Goal: Task Accomplishment & Management: Use online tool/utility

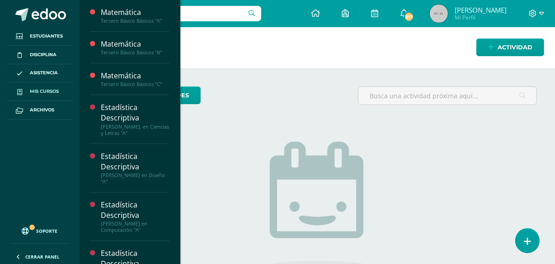
click at [38, 95] on link "Mis cursos" at bounding box center [39, 91] width 65 height 19
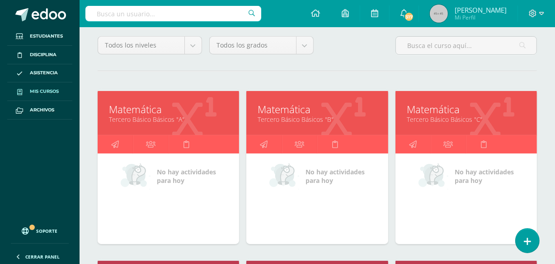
scroll to position [82, 0]
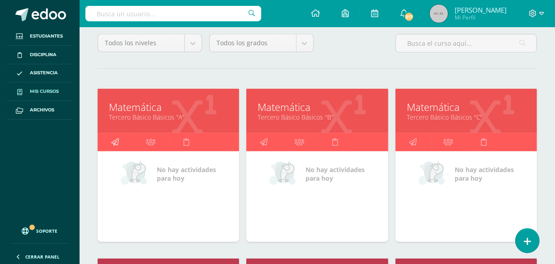
click at [112, 140] on icon at bounding box center [115, 142] width 8 height 18
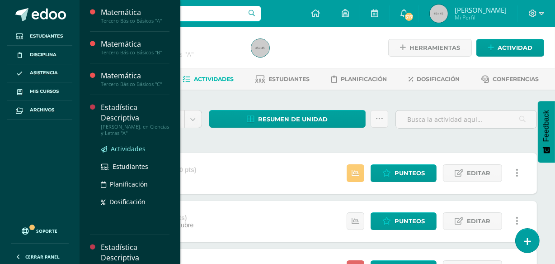
click at [127, 150] on span "Actividades" at bounding box center [128, 148] width 35 height 9
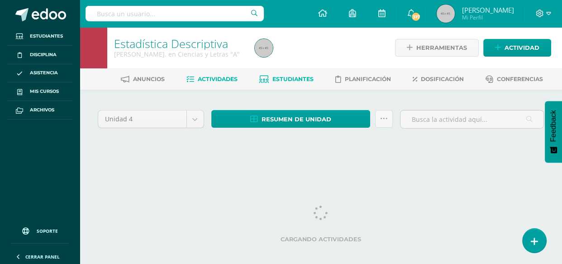
click at [287, 80] on span "Estudiantes" at bounding box center [292, 79] width 41 height 7
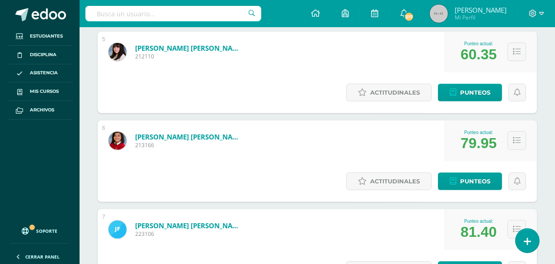
scroll to position [584, 0]
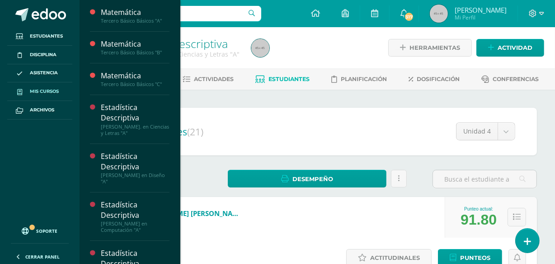
click at [33, 93] on span "Mis cursos" at bounding box center [44, 91] width 29 height 7
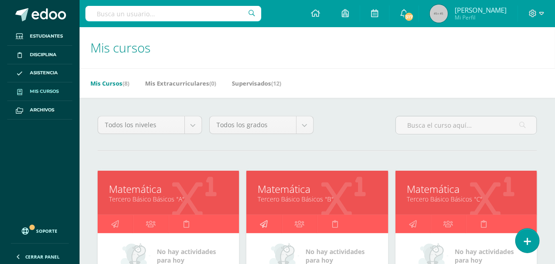
click at [267, 225] on icon at bounding box center [264, 224] width 8 height 18
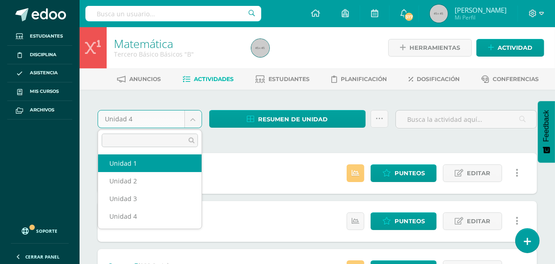
select select "Unidad 1"
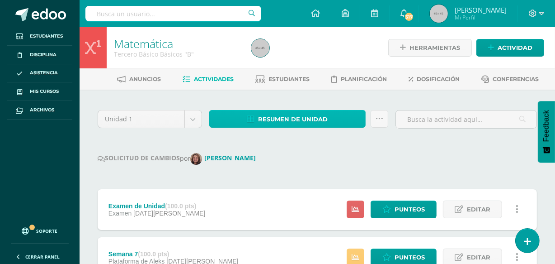
click at [280, 112] on span "Resumen de unidad" at bounding box center [293, 119] width 70 height 17
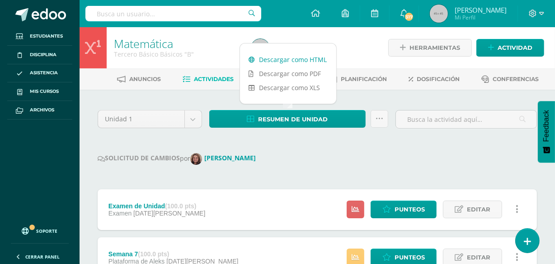
click at [282, 59] on link "Descargar como HTML" at bounding box center [288, 59] width 96 height 14
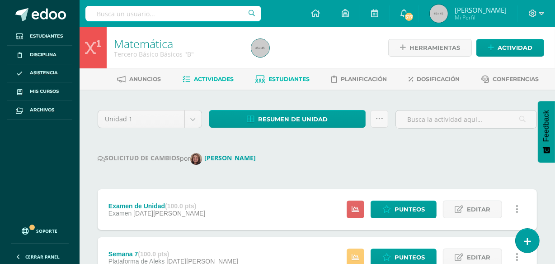
click at [289, 82] on link "Estudiantes" at bounding box center [283, 79] width 54 height 14
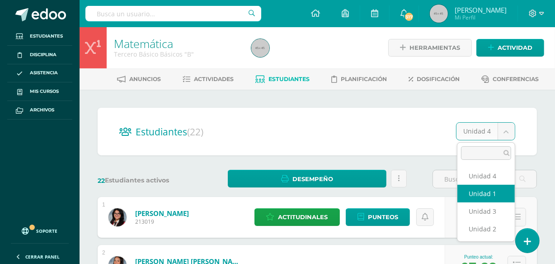
select select "/dashboard/teacher/section/2985/students/?unit=175818"
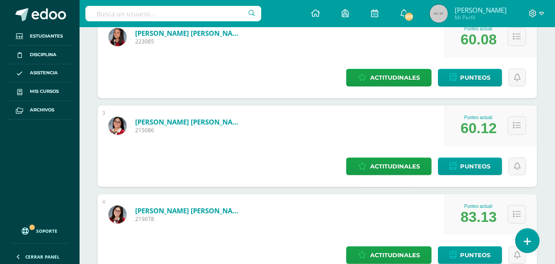
scroll to position [222, 0]
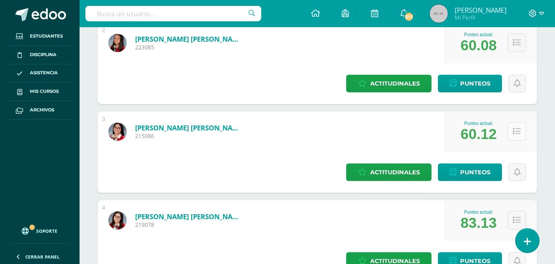
click at [519, 138] on button at bounding box center [517, 131] width 19 height 19
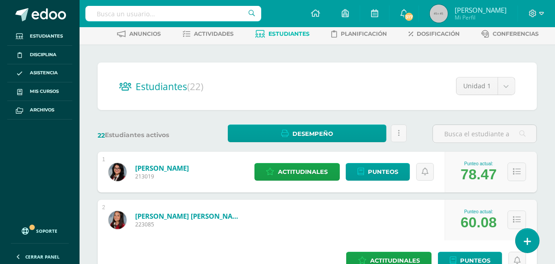
scroll to position [0, 0]
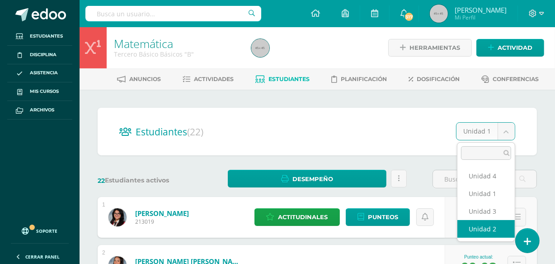
select select "/dashboard/teacher/section/2985/students/?unit=175821"
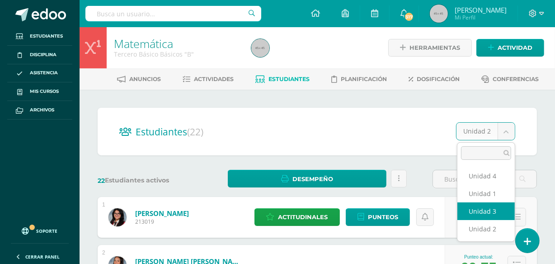
select select "/dashboard/teacher/section/2985/students/?unit=175822"
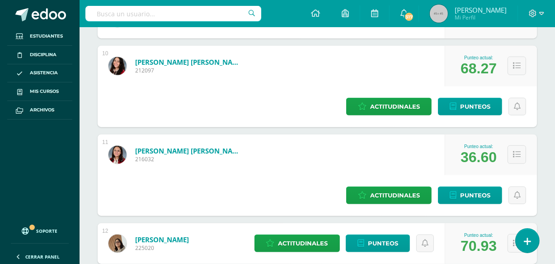
scroll to position [839, 0]
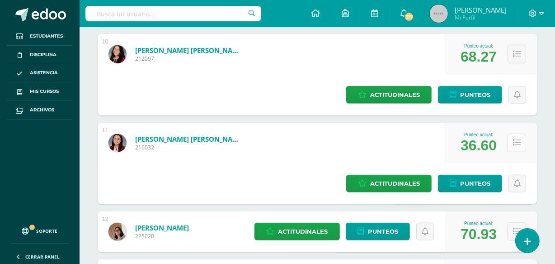
click at [518, 133] on button at bounding box center [517, 142] width 19 height 19
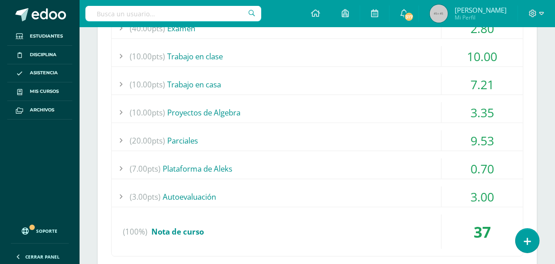
scroll to position [1036, 0]
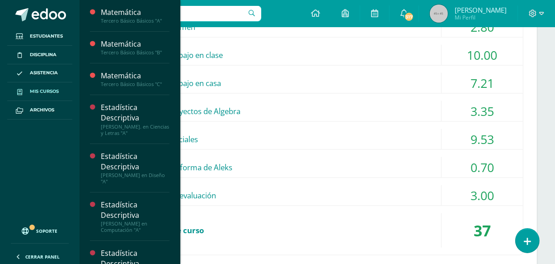
click at [40, 91] on span "Mis cursos" at bounding box center [44, 91] width 29 height 7
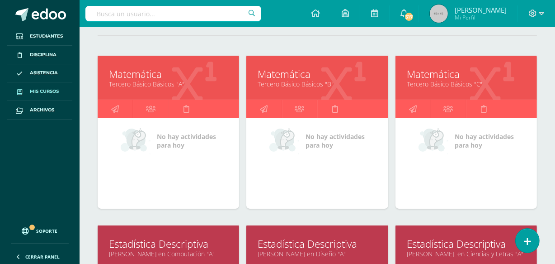
scroll to position [131, 0]
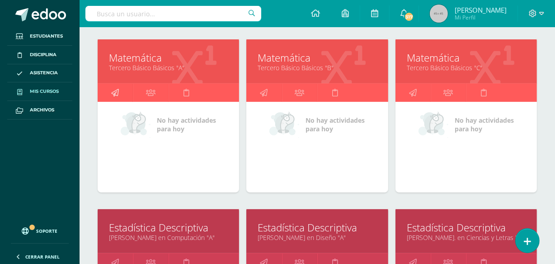
click at [119, 93] on link at bounding box center [115, 93] width 35 height 18
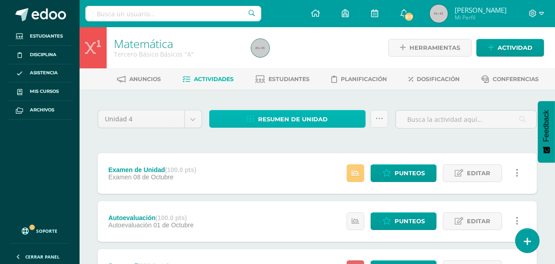
click at [289, 120] on span "Resumen de unidad" at bounding box center [293, 119] width 70 height 17
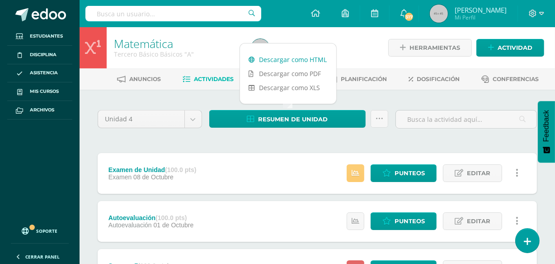
click at [280, 56] on link "Descargar como HTML" at bounding box center [288, 59] width 96 height 14
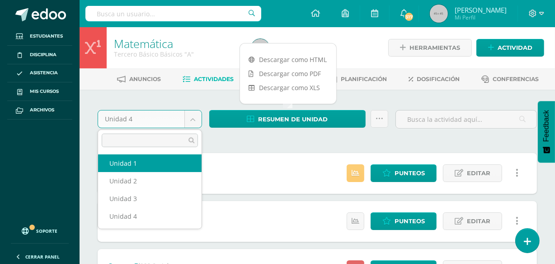
select select "Unidad 1"
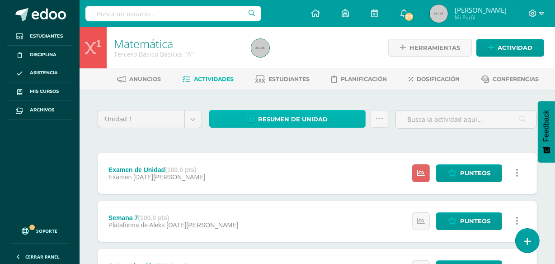
click at [309, 120] on span "Resumen de unidad" at bounding box center [293, 119] width 70 height 17
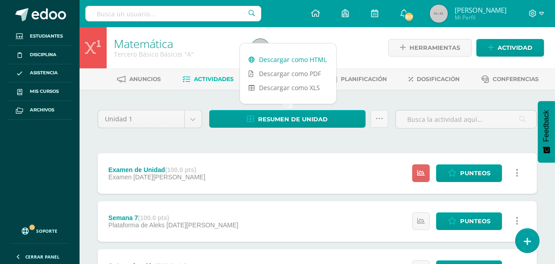
click at [281, 57] on link "Descargar como HTML" at bounding box center [288, 59] width 96 height 14
